Goal: Information Seeking & Learning: Learn about a topic

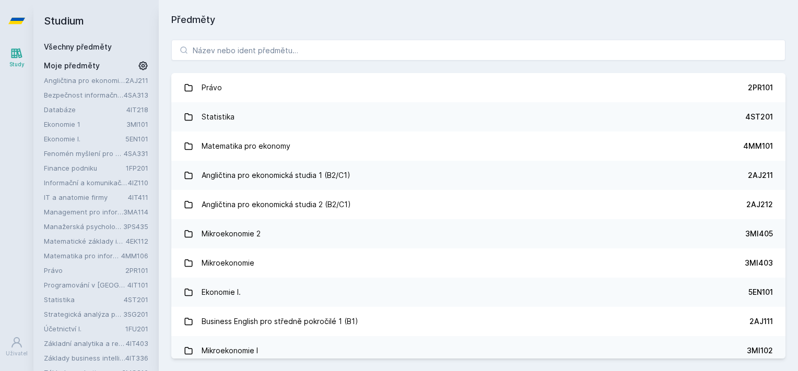
click at [274, 13] on h1 "Předměty" at bounding box center [478, 20] width 614 height 15
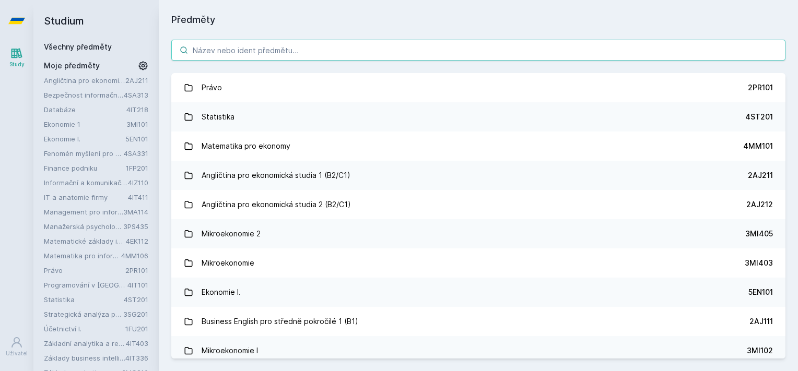
click at [329, 54] on input "search" at bounding box center [478, 50] width 614 height 21
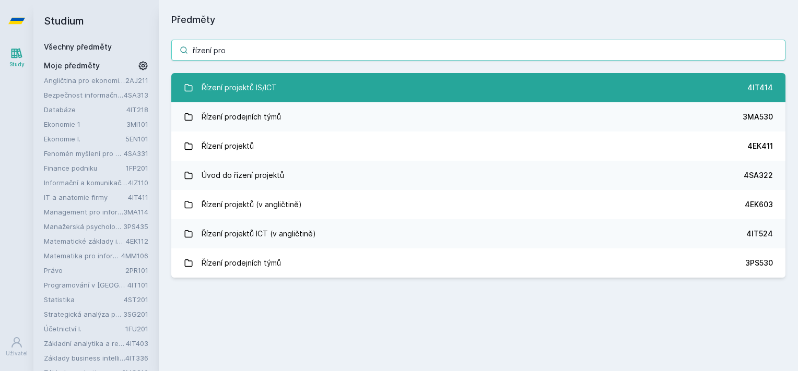
type input "řízení pro"
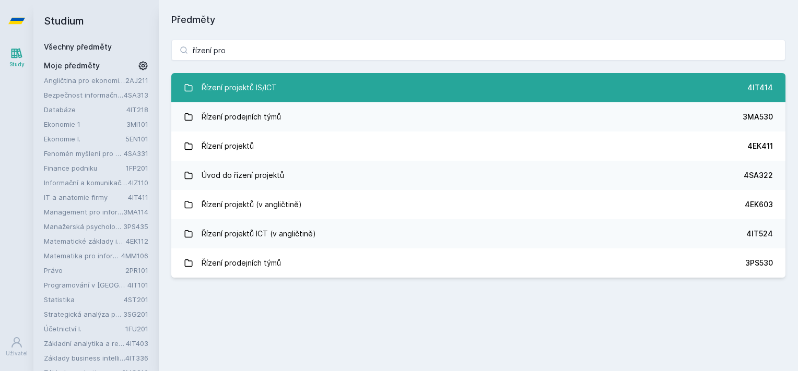
click at [217, 81] on div "Řízení projektů IS/ICT" at bounding box center [239, 87] width 75 height 21
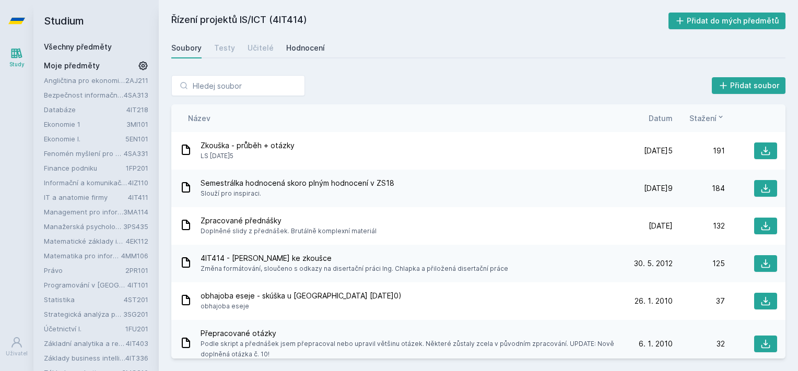
click at [304, 52] on div "Hodnocení" at bounding box center [305, 48] width 39 height 10
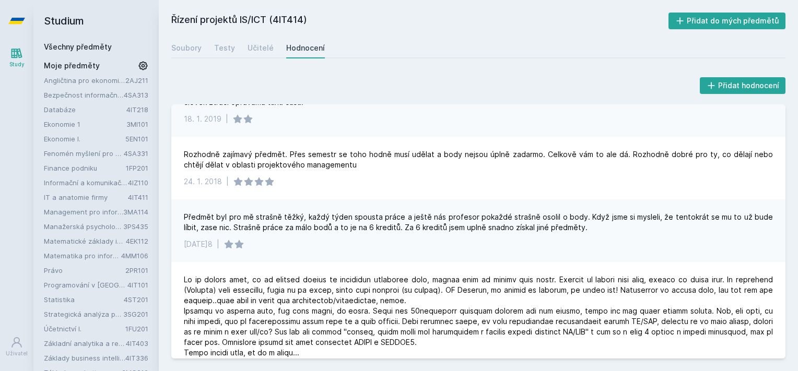
scroll to position [689, 0]
click at [259, 43] on div "Učitelé" at bounding box center [261, 48] width 26 height 10
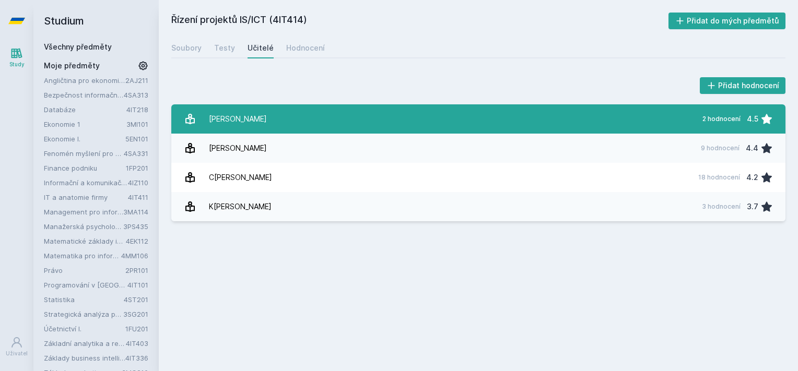
click at [254, 112] on div "[PERSON_NAME]" at bounding box center [238, 119] width 58 height 21
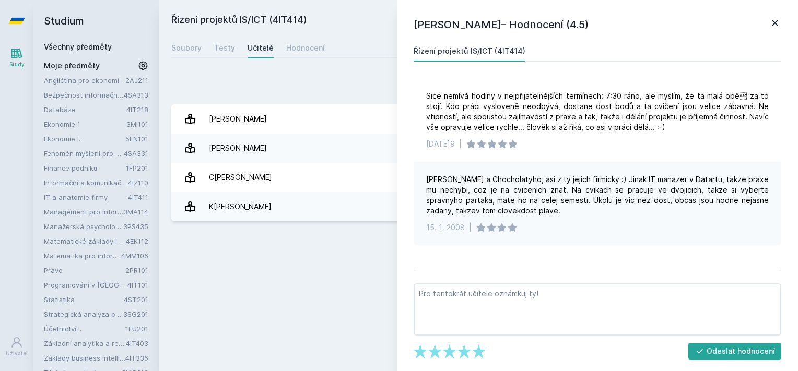
click at [260, 76] on div "Přidat hodnocení" at bounding box center [478, 85] width 614 height 21
click at [344, 74] on div "Přidat hodnocení [PERSON_NAME] – Hodnocení (4.5) Řízení projektů IS/ICT (4IT414…" at bounding box center [478, 148] width 639 height 171
click at [773, 20] on icon at bounding box center [775, 23] width 13 height 13
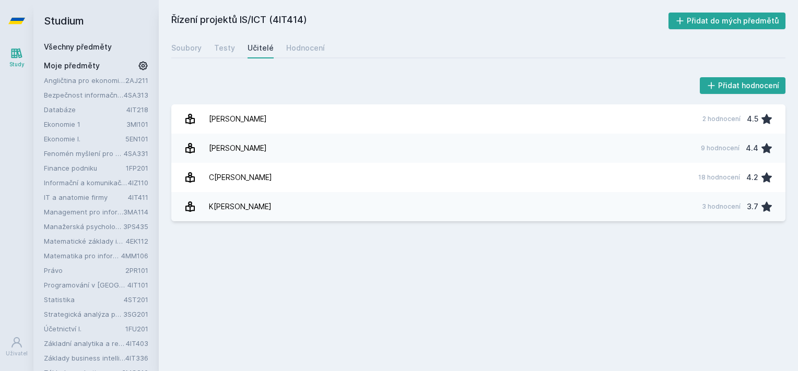
click at [325, 303] on div "Řízení projektů IS/ICT (4IT414) Přidat do mých předmětů [GEOGRAPHIC_DATA] Testy…" at bounding box center [478, 186] width 614 height 346
click at [188, 45] on div "Soubory" at bounding box center [186, 48] width 30 height 10
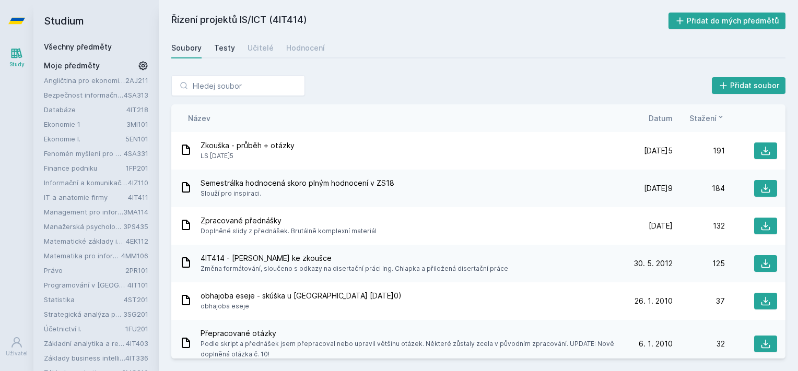
click at [218, 53] on div "Testy" at bounding box center [224, 48] width 21 height 10
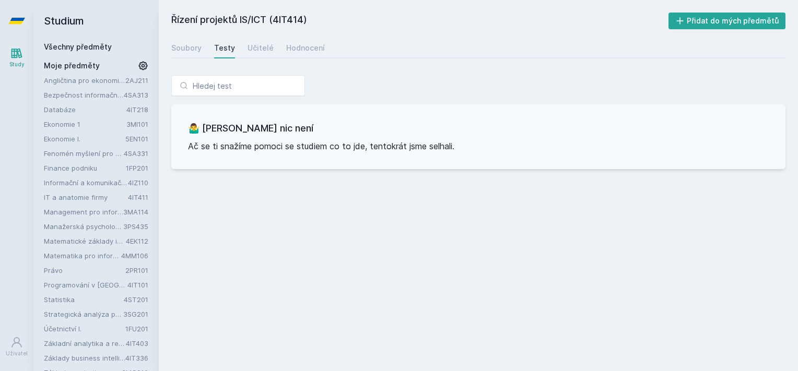
click at [205, 52] on div "Soubory Testy Učitelé Hodnocení" at bounding box center [478, 48] width 614 height 21
click at [188, 50] on div "Soubory" at bounding box center [186, 48] width 30 height 10
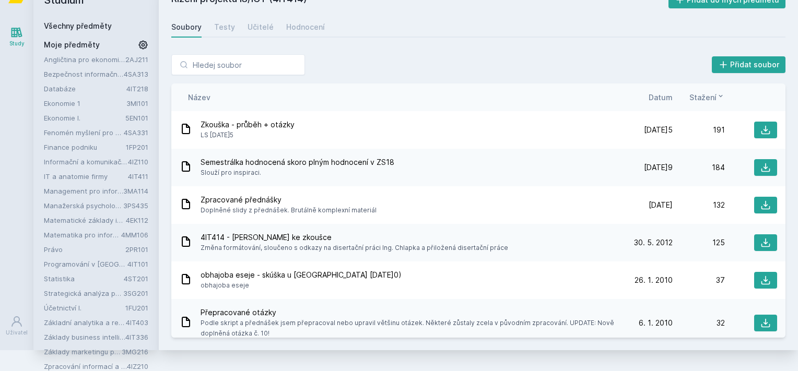
click at [544, 172] on div "Semestrálka hodnocená skoro plným hodnocení v ZS18 Slouží pro inspiraci." at bounding box center [400, 167] width 441 height 21
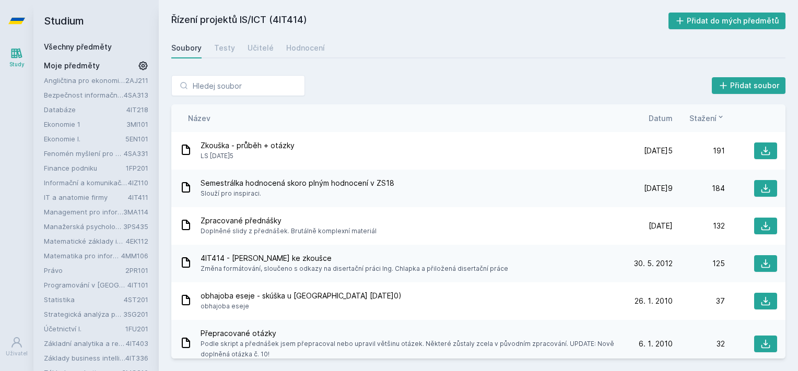
click at [79, 62] on div "Všechny předměty Moje předměty Angličtina pro ekonomická studia 1 (B2/C1) 2AJ21…" at bounding box center [96, 217] width 104 height 351
click at [79, 62] on span "Moje předměty" at bounding box center [72, 66] width 56 height 10
click at [80, 68] on span "Moje předměty" at bounding box center [72, 66] width 56 height 10
click at [93, 45] on link "Všechny předměty" at bounding box center [78, 46] width 68 height 9
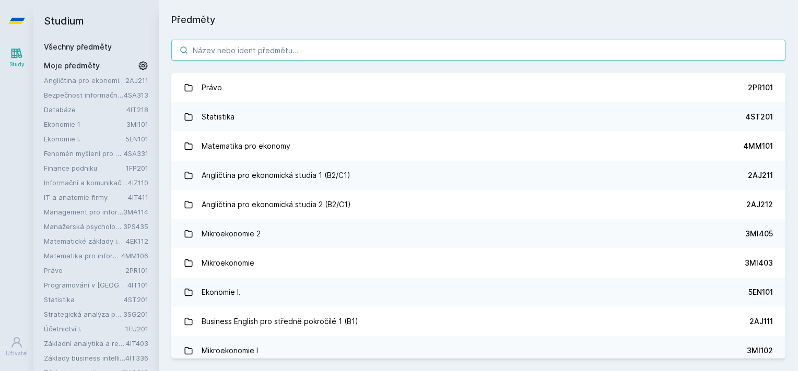
click at [215, 51] on input "search" at bounding box center [478, 50] width 614 height 21
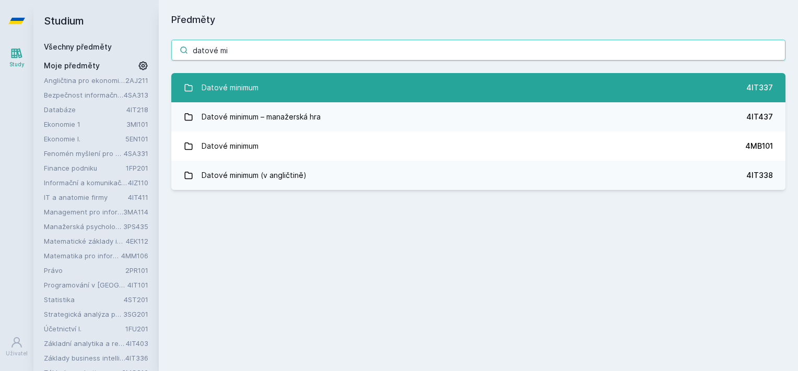
type input "datové mi"
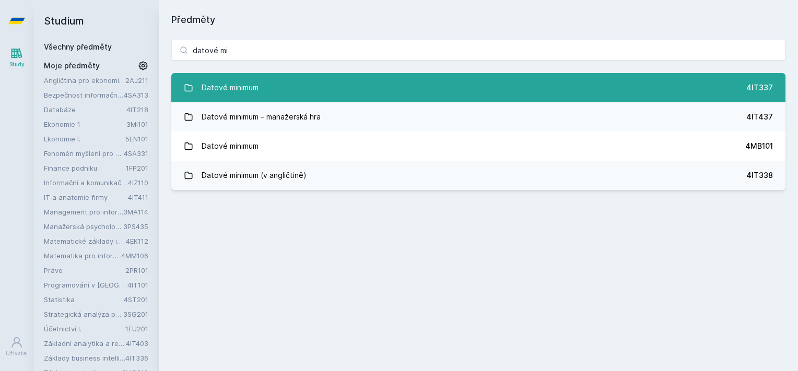
click at [214, 86] on div "Datové minimum" at bounding box center [230, 87] width 57 height 21
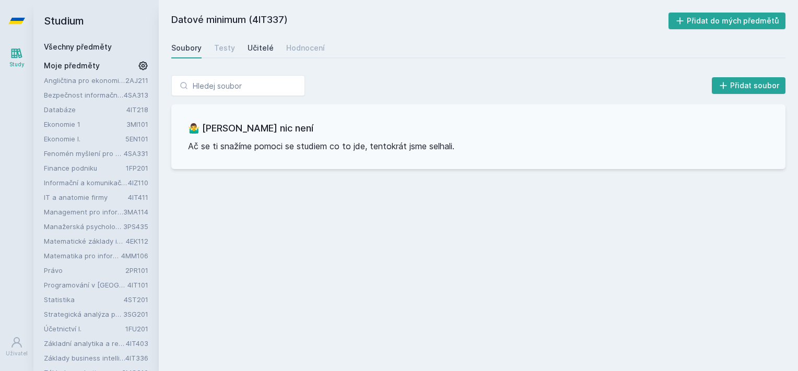
click at [266, 43] on link "Učitelé" at bounding box center [261, 48] width 26 height 21
